Goal: Information Seeking & Learning: Understand process/instructions

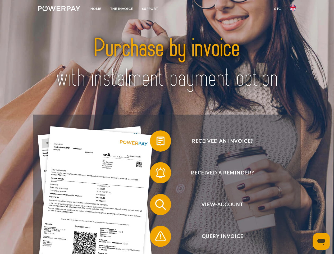
click at [59, 9] on img at bounding box center [59, 8] width 43 height 5
click at [293, 9] on img at bounding box center [293, 7] width 6 height 6
click at [277, 9] on link "GTC" at bounding box center [277, 9] width 16 height 10
click at [157, 142] on span at bounding box center [152, 141] width 26 height 26
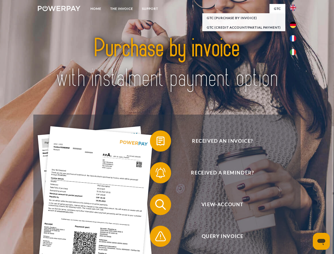
click at [157, 174] on span at bounding box center [152, 172] width 26 height 26
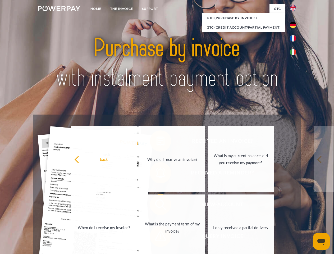
click at [157, 205] on link "What is the payment term of my invoice?" at bounding box center [172, 227] width 66 height 66
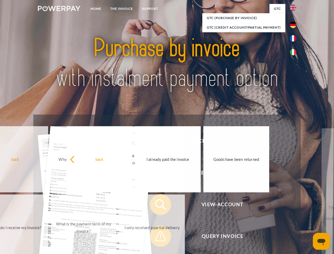
click at [157, 237] on span at bounding box center [152, 236] width 26 height 26
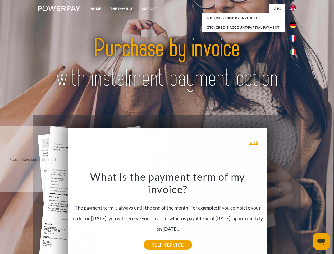
click at [321, 241] on icon "Open messaging window" at bounding box center [321, 242] width 8 height 6
